Goal: Task Accomplishment & Management: Use online tool/utility

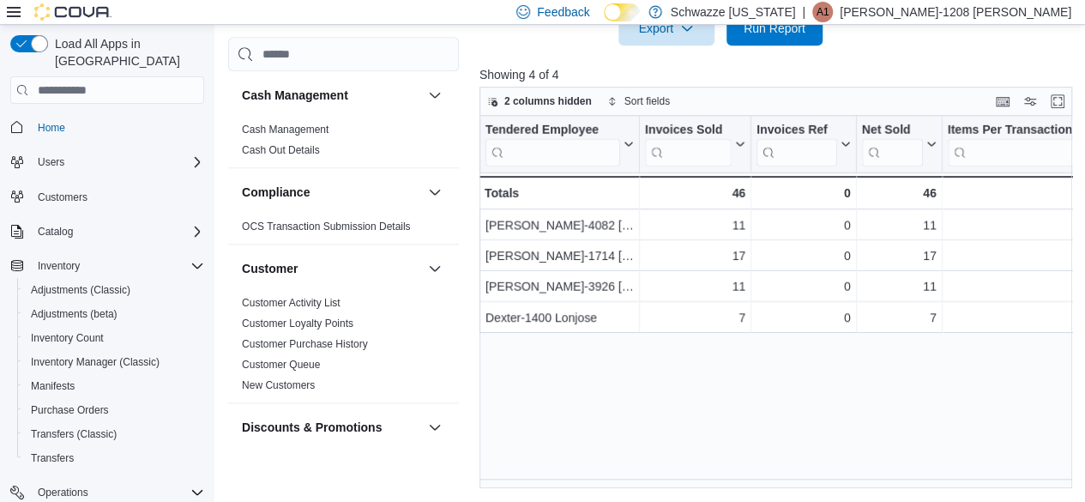
scroll to position [1350, 0]
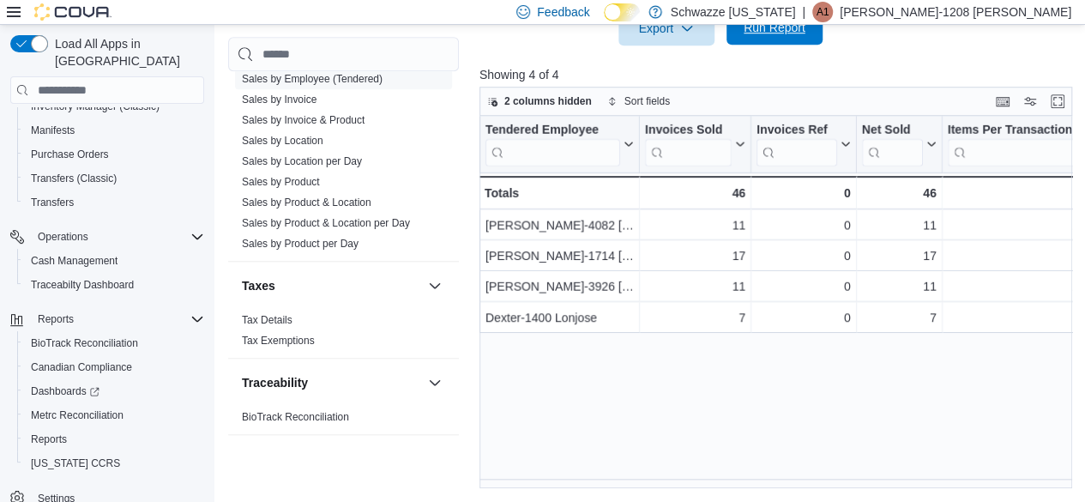
click at [763, 35] on span "Run Report" at bounding box center [775, 27] width 62 height 17
click at [774, 385] on div "Tendered Employee Click to view column header actions Invoices Sold Click to vi…" at bounding box center [779, 302] width 599 height 373
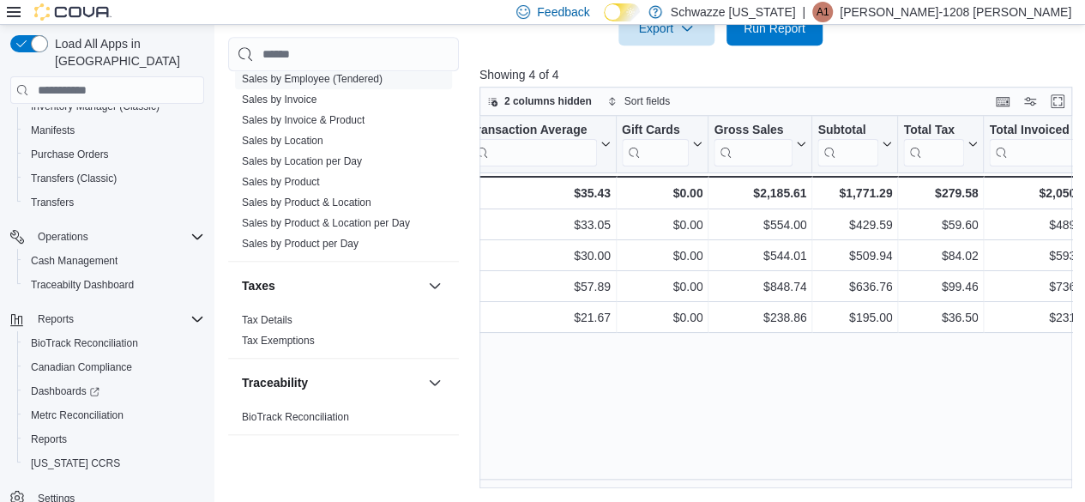
scroll to position [0, 838]
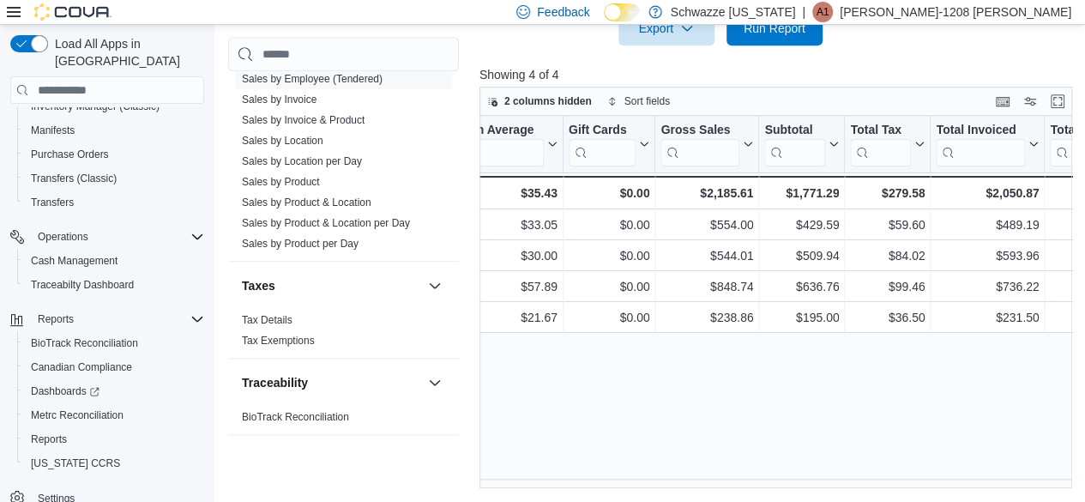
click at [638, 375] on div "Tendered Employee Click to view column header actions Invoices Sold Click to vi…" at bounding box center [779, 302] width 599 height 373
click at [338, 163] on link "Sales by Location per Day" at bounding box center [302, 161] width 120 height 12
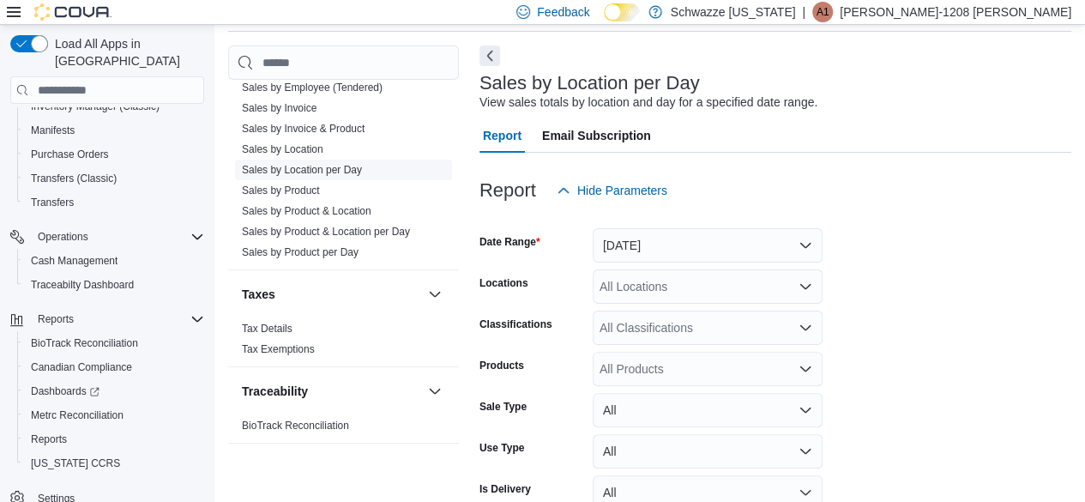
scroll to position [39, 0]
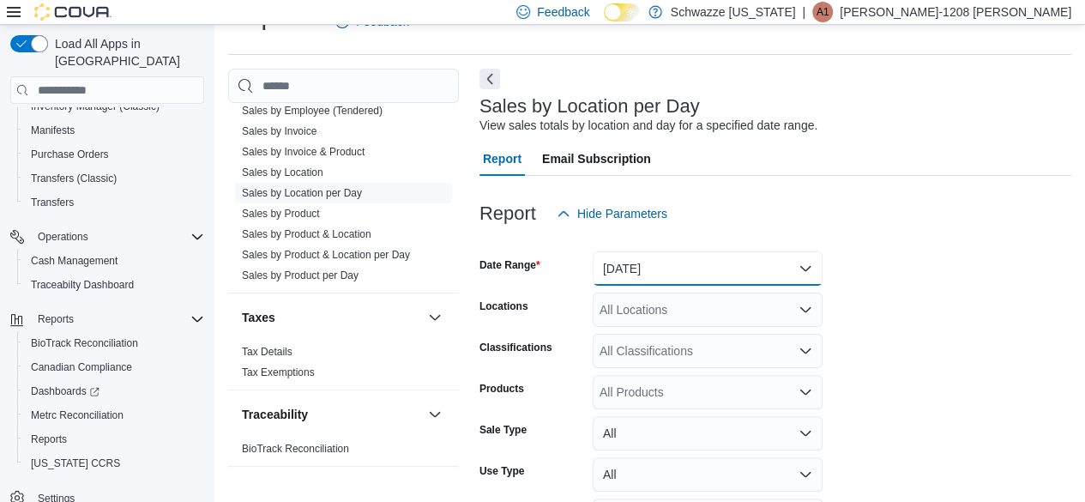
click at [626, 272] on button "[DATE]" at bounding box center [708, 268] width 230 height 34
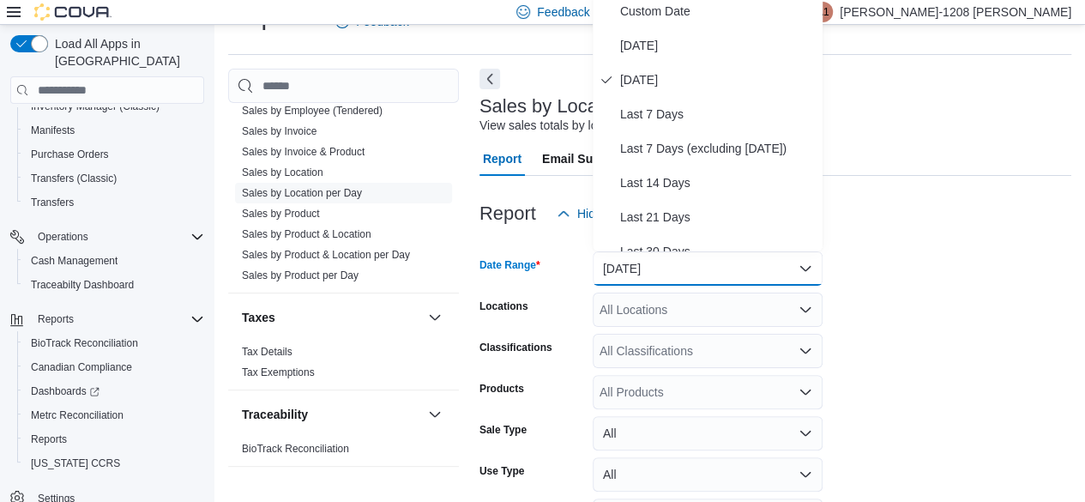
scroll to position [33, 0]
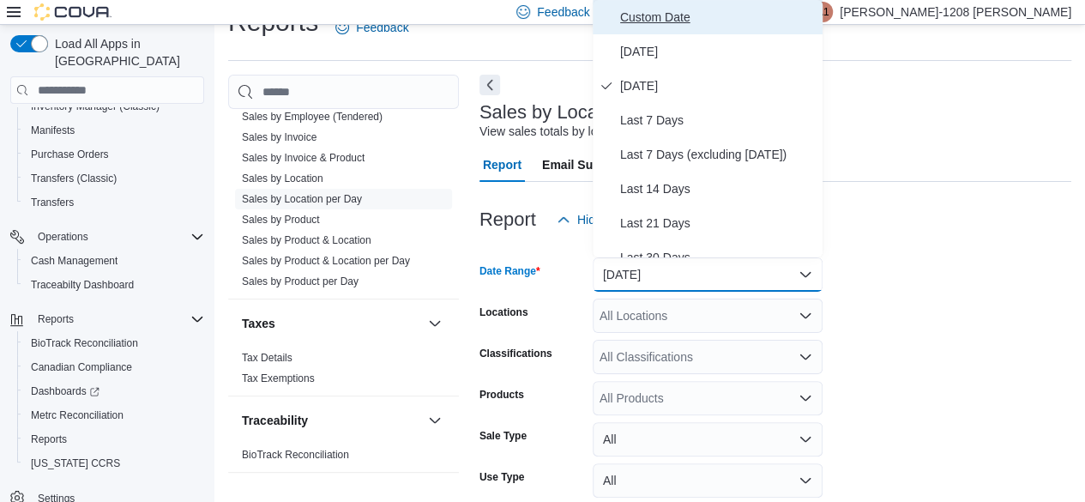
drag, startPoint x: 666, startPoint y: 27, endPoint x: 637, endPoint y: 20, distance: 30.0
click at [637, 20] on span "Custom Date" at bounding box center [718, 17] width 196 height 21
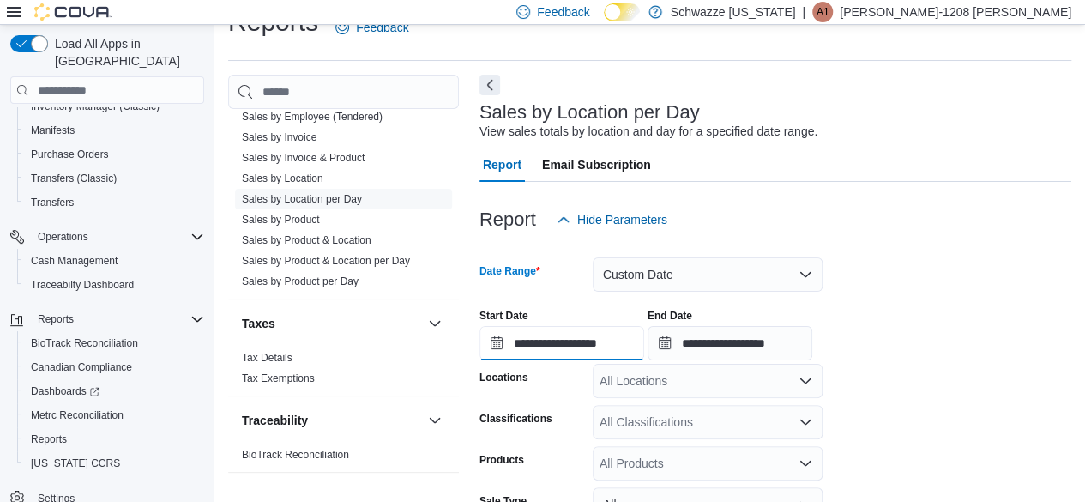
click at [529, 358] on input "**********" at bounding box center [562, 343] width 165 height 34
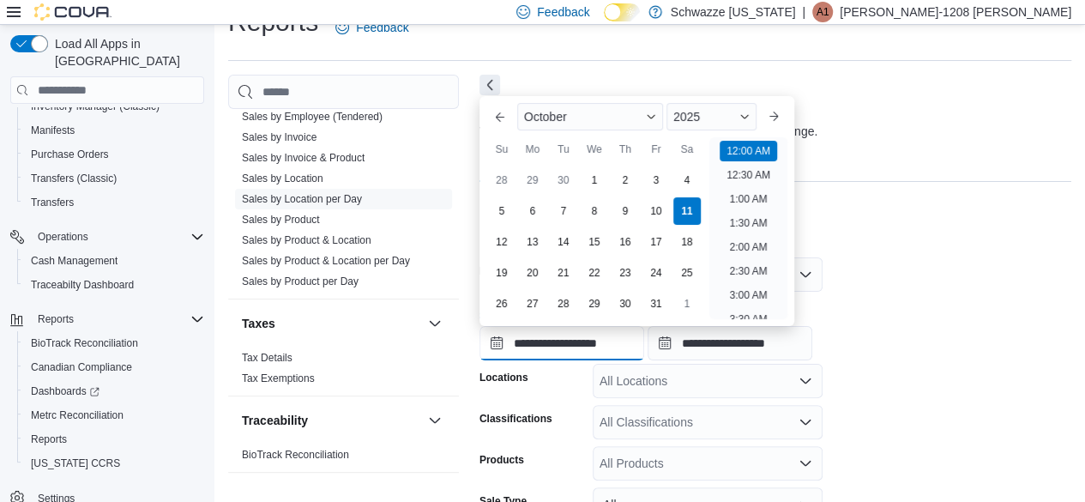
scroll to position [53, 0]
click at [499, 214] on div "5" at bounding box center [501, 211] width 30 height 30
type input "**********"
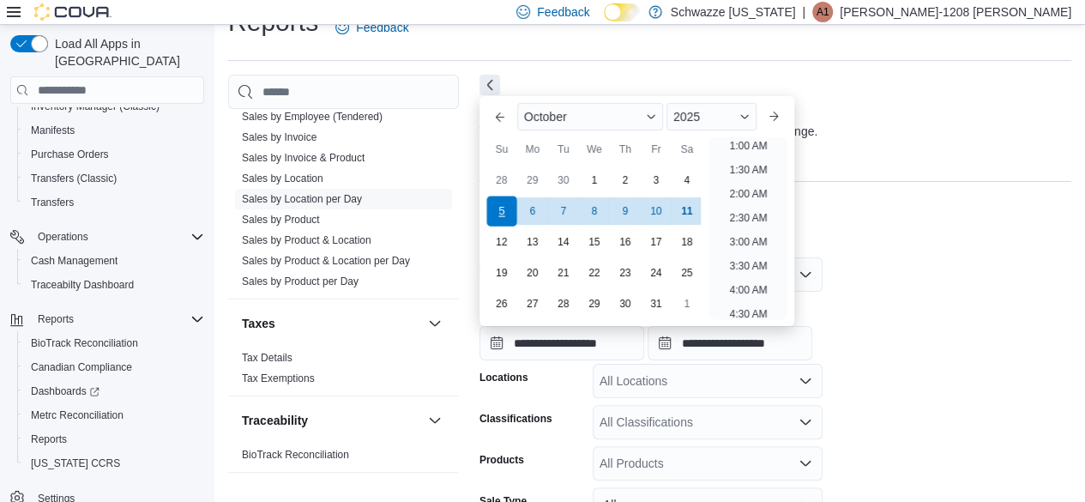
scroll to position [3, 0]
click at [1050, 196] on div at bounding box center [776, 192] width 592 height 21
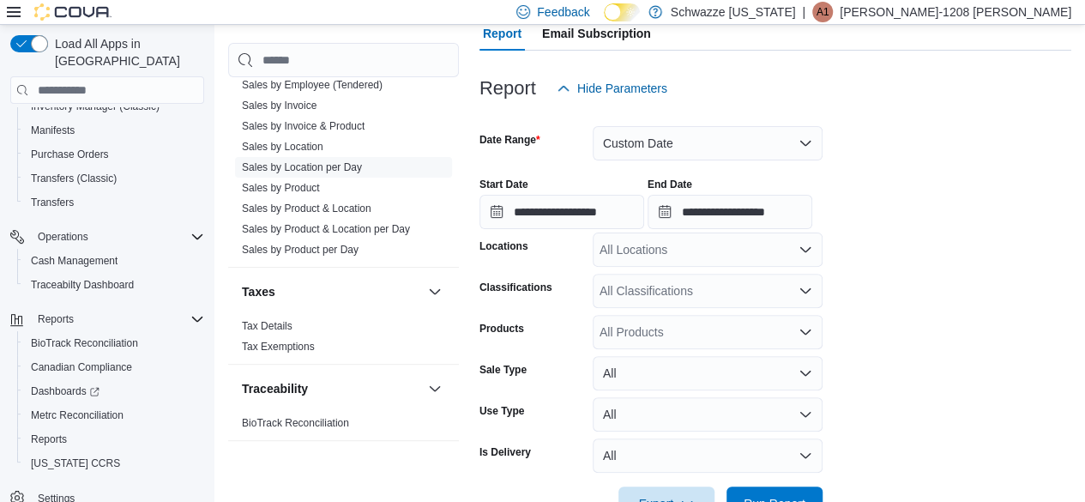
scroll to position [218, 0]
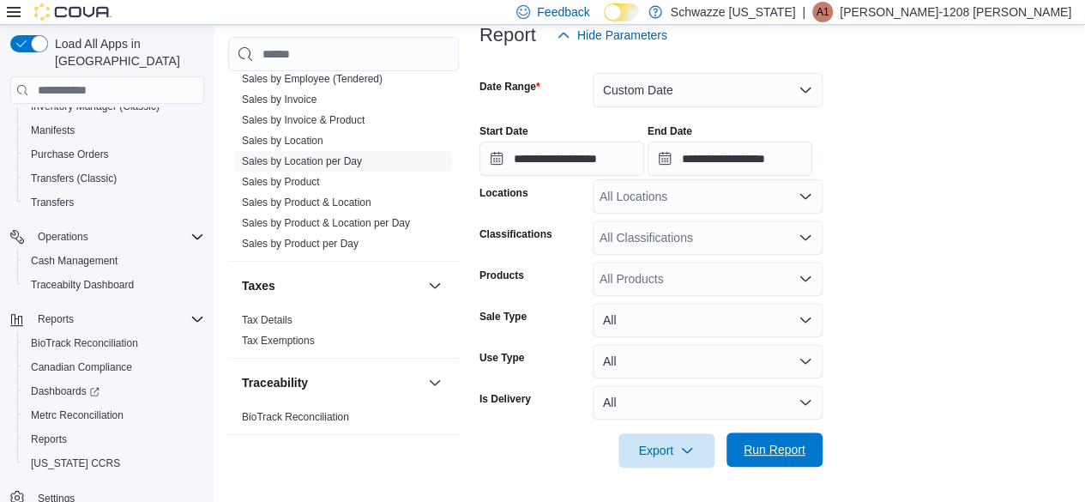
click at [782, 457] on span "Run Report" at bounding box center [775, 449] width 62 height 17
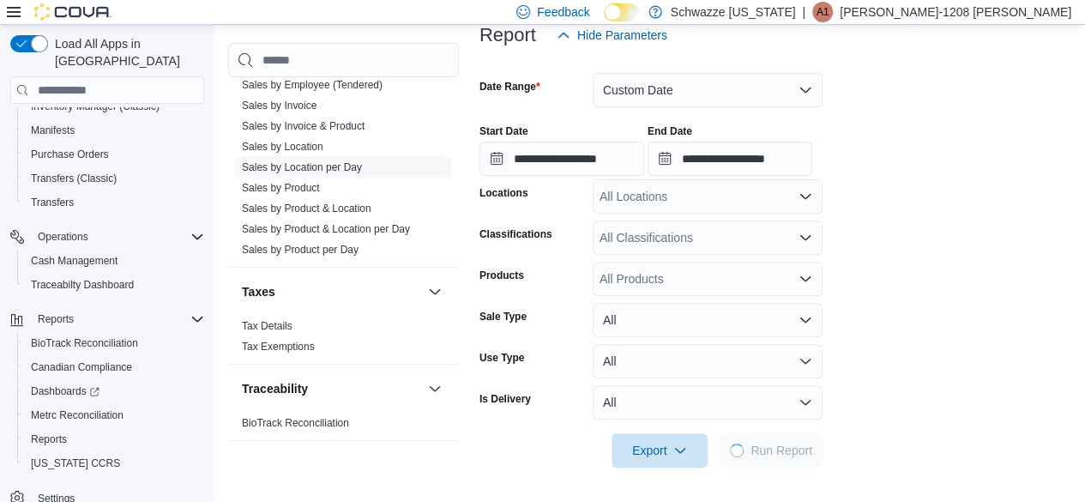
click at [750, 215] on form "**********" at bounding box center [776, 259] width 592 height 415
click at [737, 207] on div "All Locations" at bounding box center [708, 196] width 230 height 34
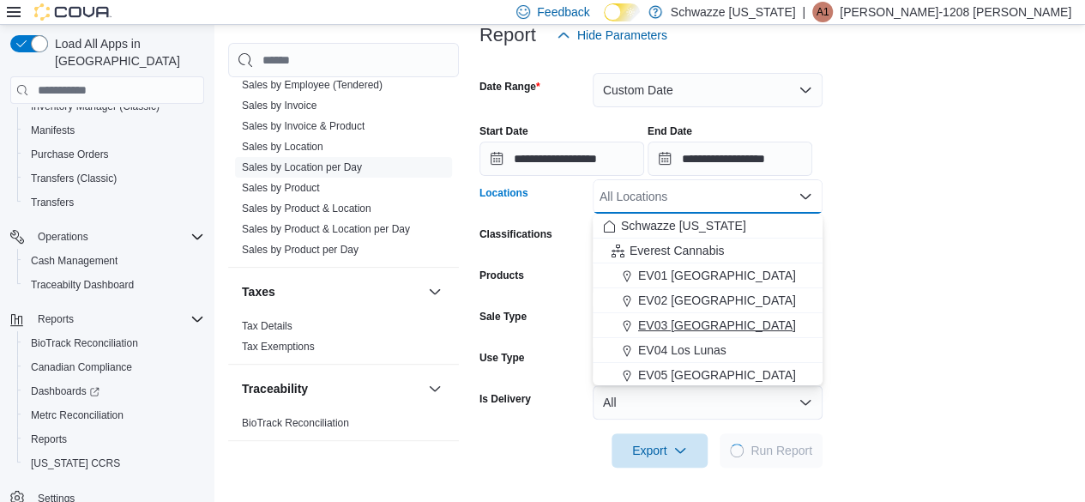
click at [713, 315] on button "EV03 [GEOGRAPHIC_DATA]" at bounding box center [708, 325] width 230 height 25
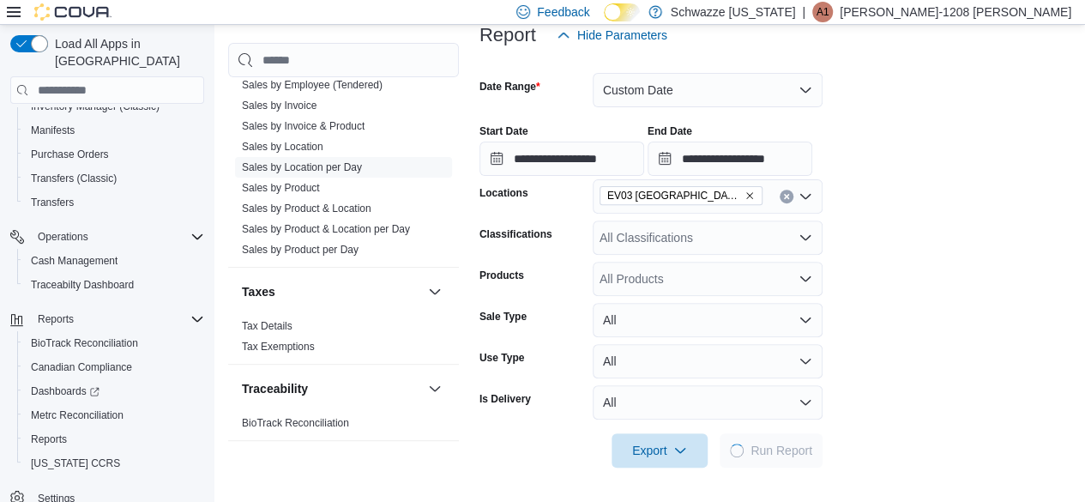
click at [947, 298] on form "**********" at bounding box center [776, 259] width 592 height 415
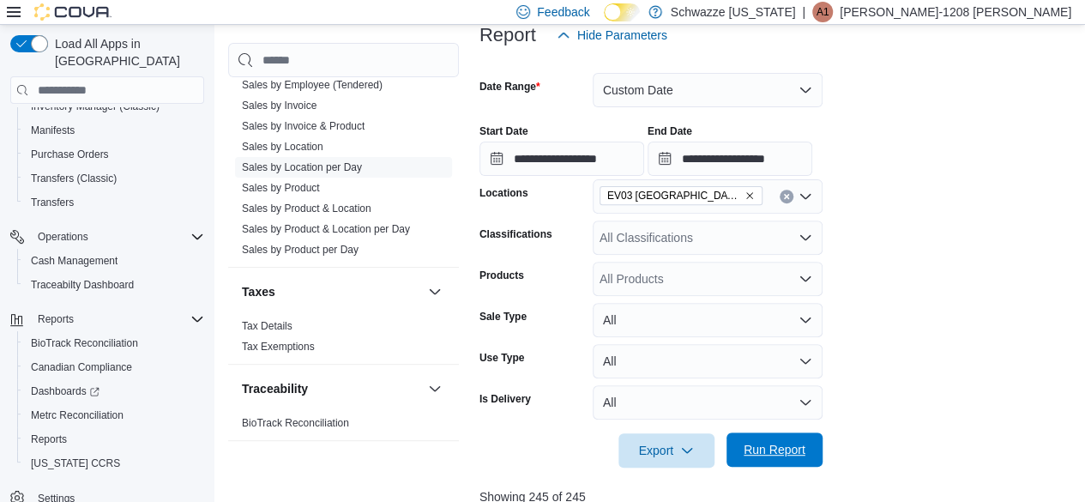
click at [786, 452] on span "Run Report" at bounding box center [775, 449] width 62 height 17
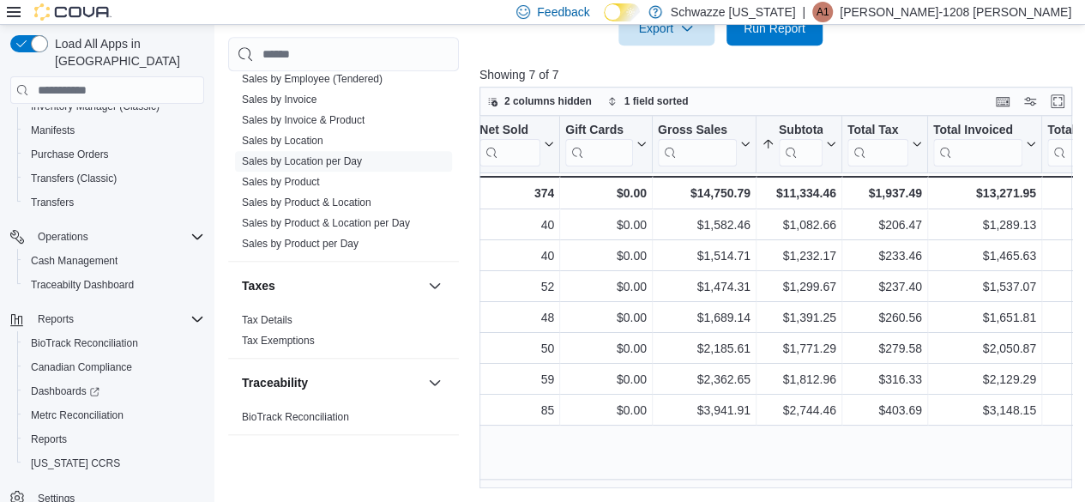
scroll to position [0, 499]
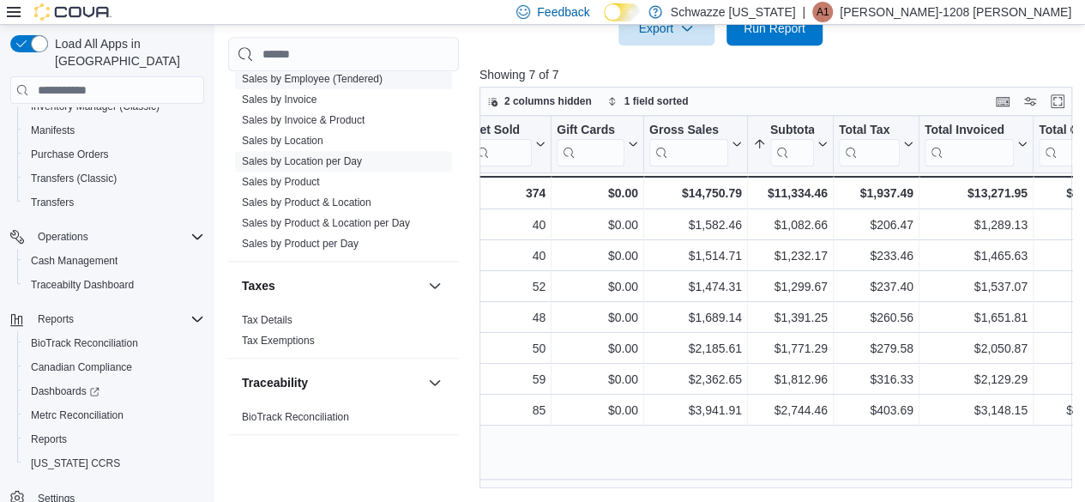
click at [362, 76] on link "Sales by Employee (Tendered)" at bounding box center [312, 79] width 141 height 12
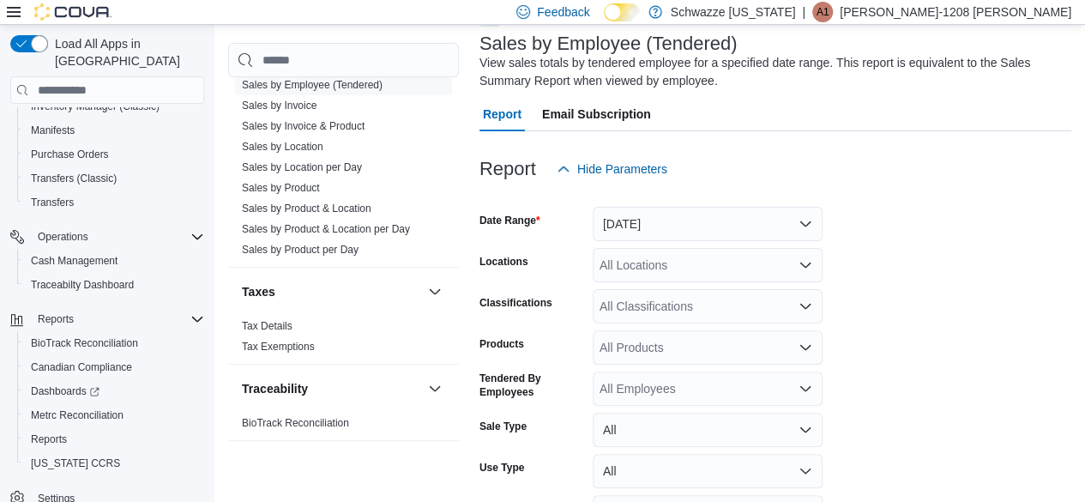
scroll to position [57, 0]
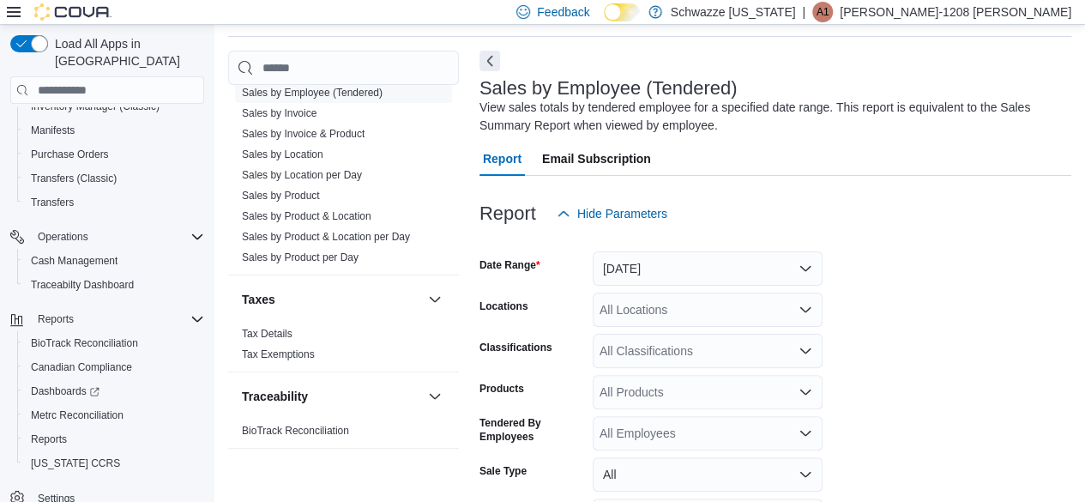
click at [716, 245] on div at bounding box center [776, 241] width 592 height 21
click at [691, 273] on button "[DATE]" at bounding box center [708, 268] width 230 height 34
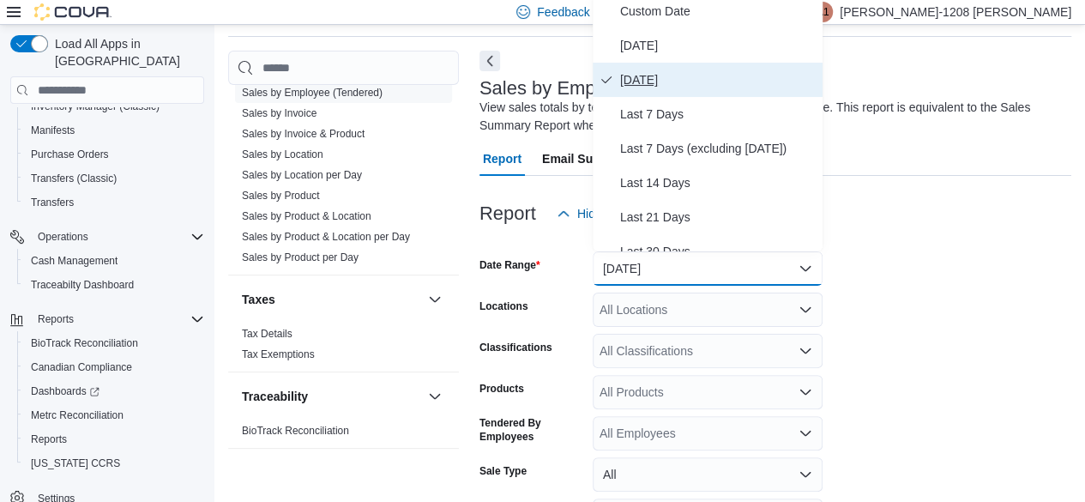
scroll to position [51, 0]
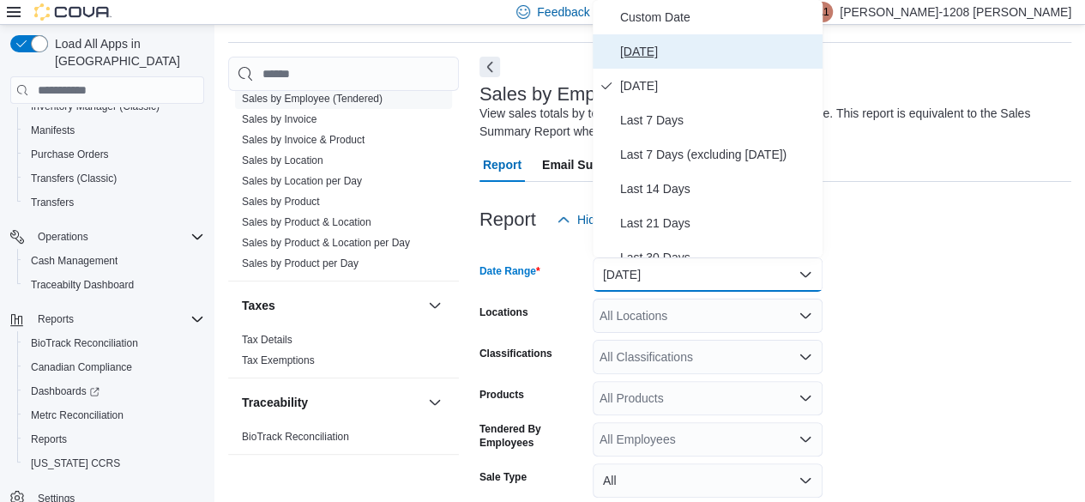
click at [652, 44] on span "[DATE]" at bounding box center [718, 51] width 196 height 21
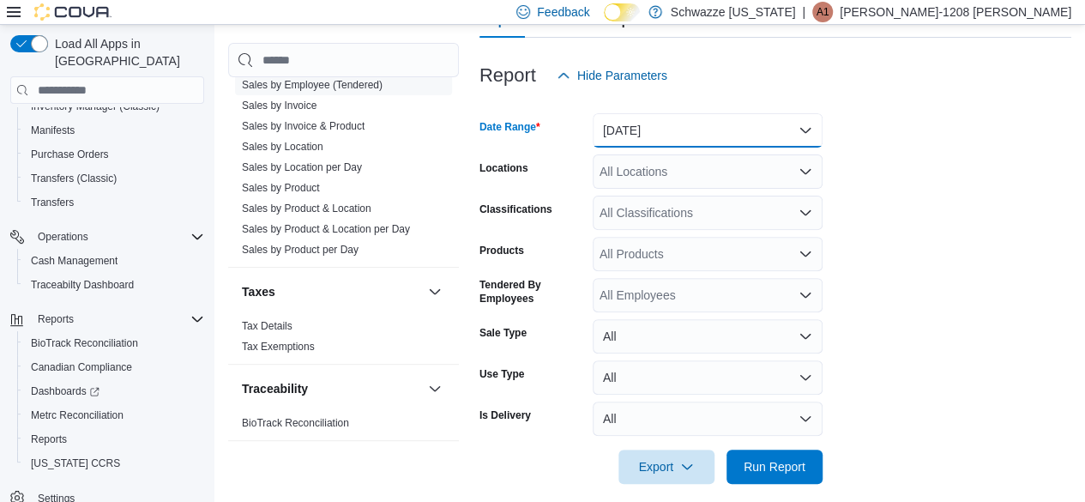
scroll to position [198, 0]
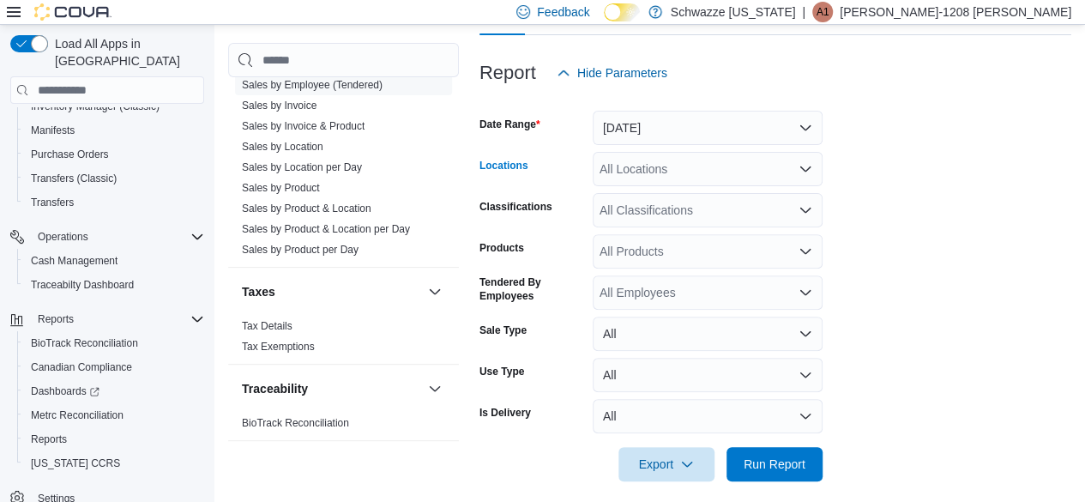
click at [669, 165] on div "All Locations" at bounding box center [708, 169] width 230 height 34
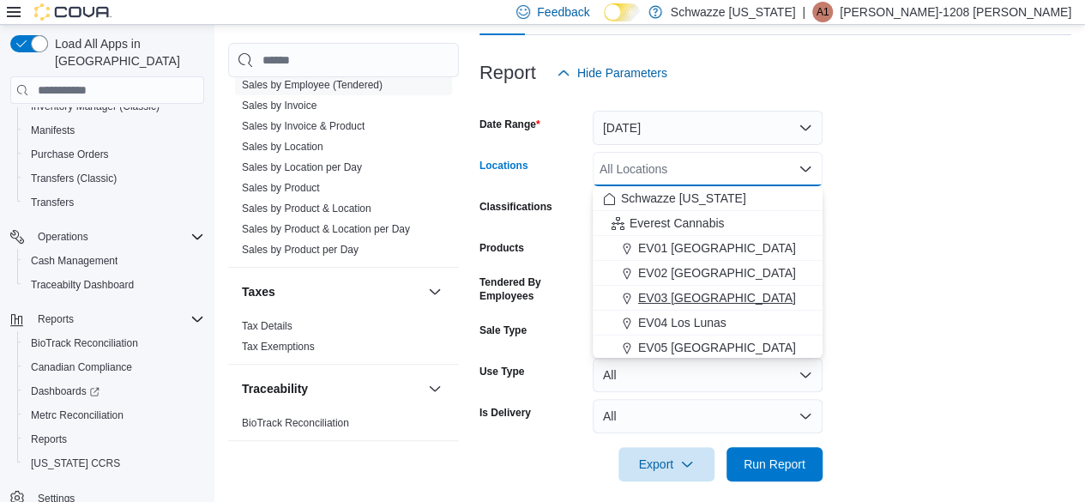
click at [709, 296] on span "EV03 [GEOGRAPHIC_DATA]" at bounding box center [717, 297] width 158 height 17
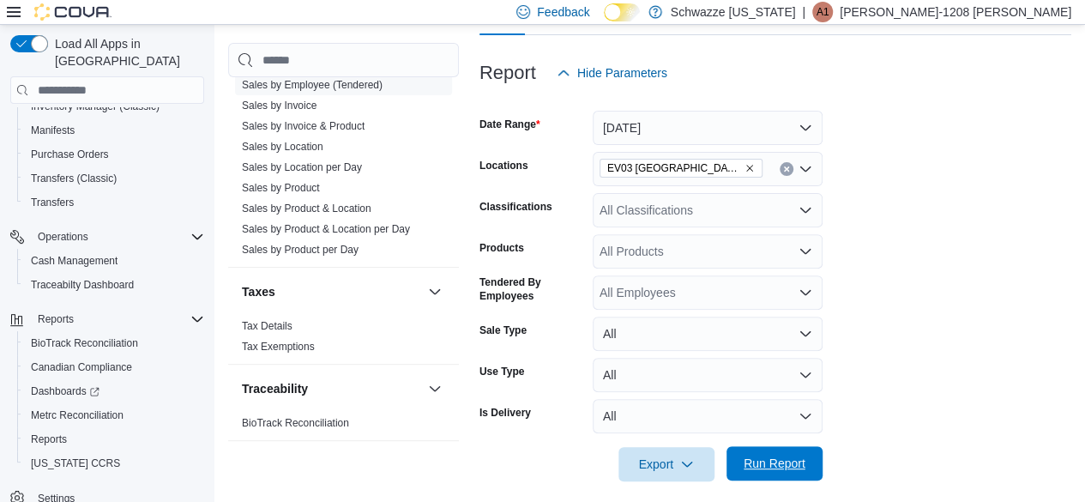
click at [768, 461] on span "Run Report" at bounding box center [775, 463] width 62 height 17
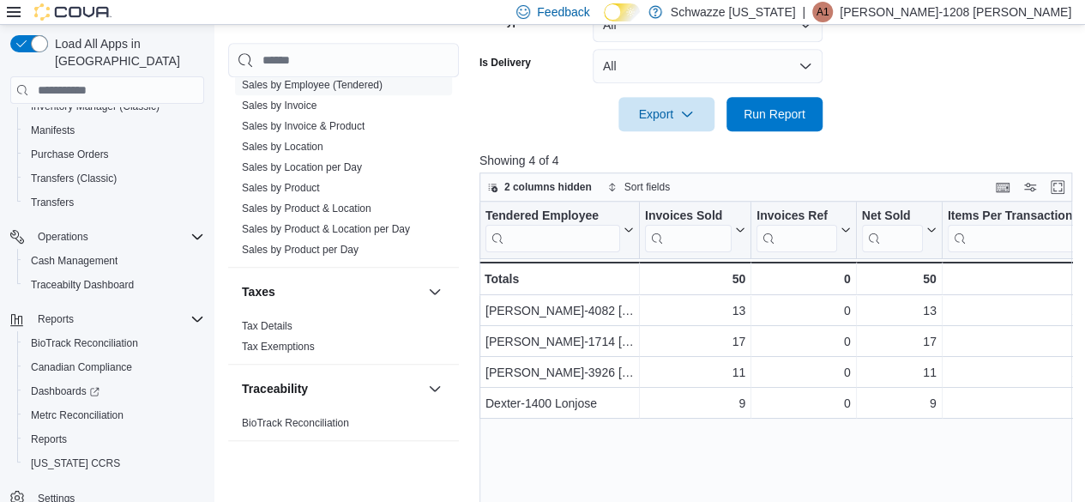
scroll to position [631, 0]
